Goal: Task Accomplishment & Management: Use online tool/utility

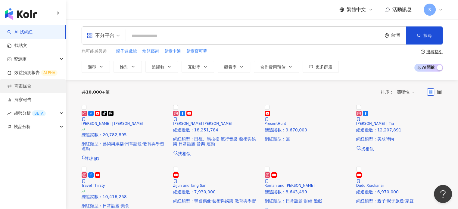
click at [24, 86] on link "商案媒合" at bounding box center [19, 86] width 24 height 6
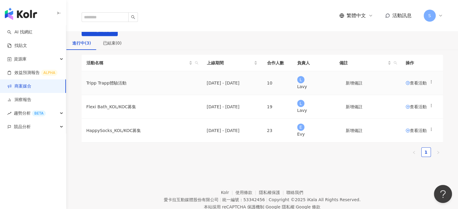
click at [312, 95] on td "查看活動" at bounding box center [422, 83] width 42 height 24
click at [312, 85] on span "查看活動" at bounding box center [416, 83] width 21 height 4
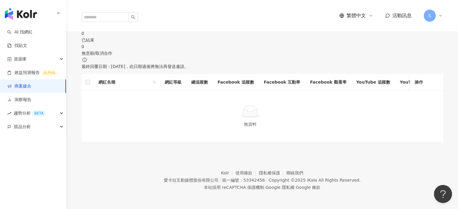
scroll to position [241, 0]
click at [170, 17] on div "確認中" at bounding box center [262, 13] width 361 height 7
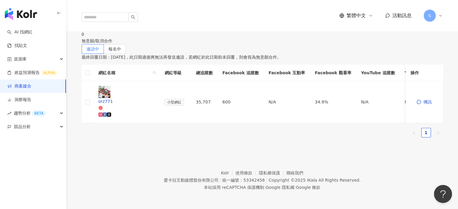
scroll to position [241, 0]
click at [121, 51] on span "報名中" at bounding box center [114, 49] width 13 height 5
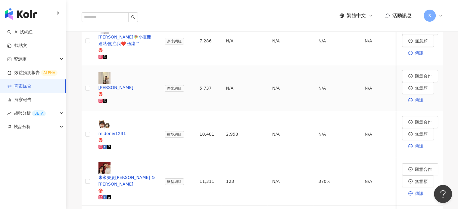
scroll to position [271, 0]
click at [141, 47] on div "[PERSON_NAME]🧚‍♀️小隻開運站·關注我❤️ 伍柒™" at bounding box center [126, 39] width 57 height 13
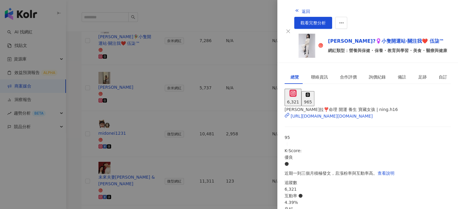
scroll to position [30, 0]
click at [312, 113] on div "[URL][DOMAIN_NAME][DOMAIN_NAME]" at bounding box center [332, 116] width 82 height 7
click at [235, 45] on div at bounding box center [229, 104] width 458 height 209
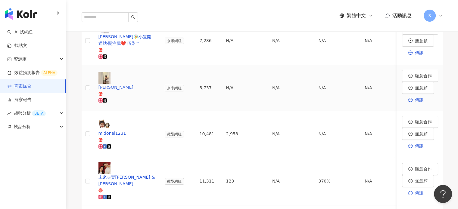
click at [111, 84] on img at bounding box center [104, 78] width 12 height 12
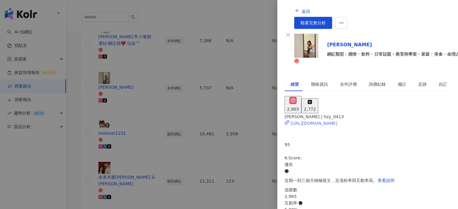
click at [312, 120] on div "[URL][DOMAIN_NAME]" at bounding box center [314, 123] width 47 height 7
click at [169, 68] on div at bounding box center [229, 104] width 458 height 209
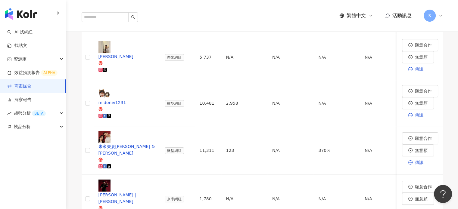
scroll to position [301, 0]
